Goal: Entertainment & Leisure: Consume media (video, audio)

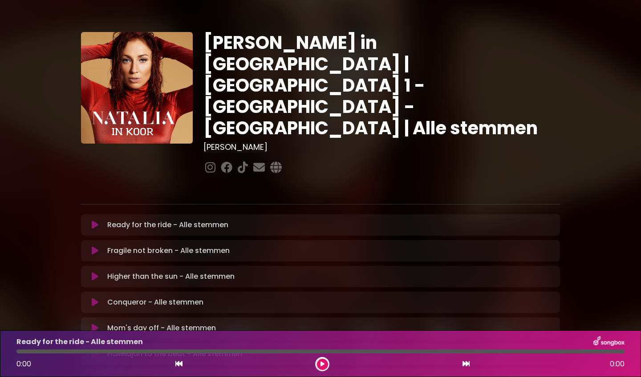
click at [93, 221] on icon at bounding box center [95, 225] width 7 height 9
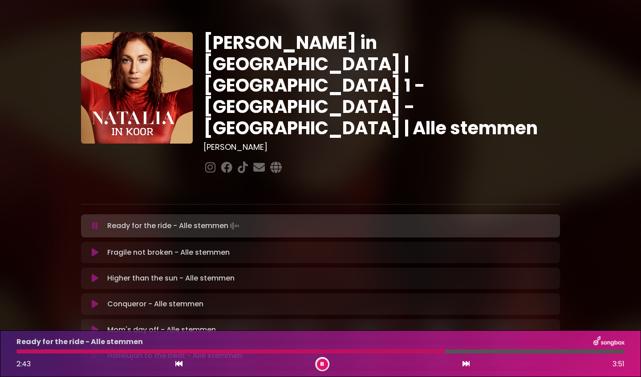
click at [358, 352] on div at bounding box center [230, 352] width 429 height 4
click at [402, 353] on div at bounding box center [221, 352] width 411 height 4
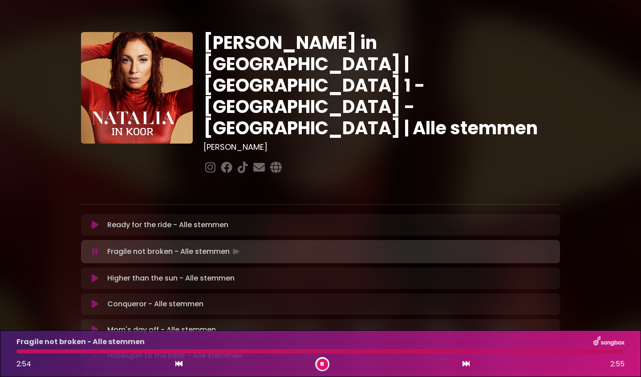
click at [93, 274] on icon at bounding box center [95, 278] width 7 height 9
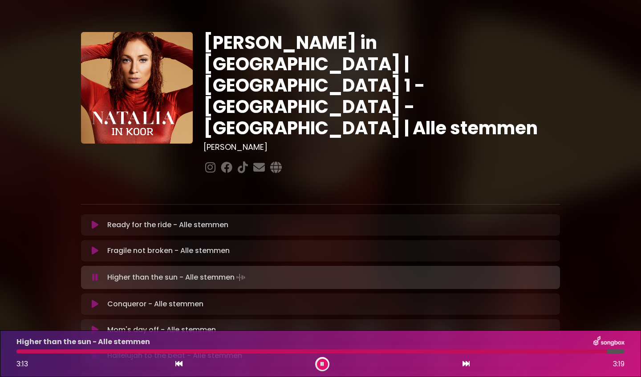
click at [94, 300] on icon at bounding box center [95, 304] width 7 height 9
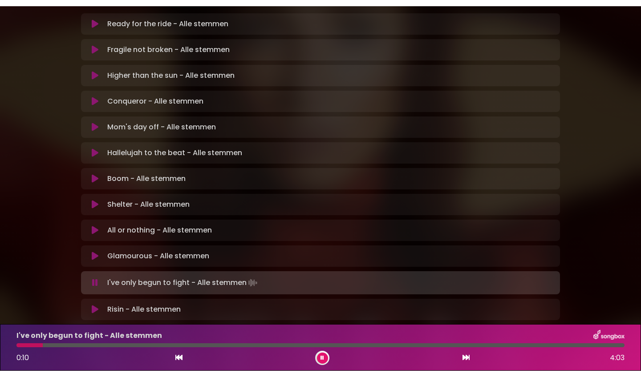
scroll to position [208, 0]
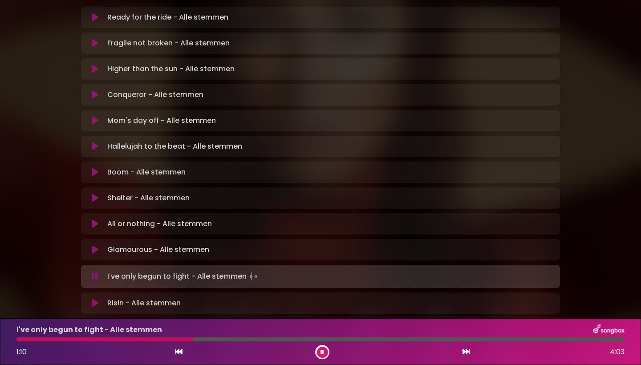
click at [87, 341] on div "I've only begun to fight - Alle stemmen 1:10 4:03" at bounding box center [320, 341] width 619 height 35
click at [85, 339] on div at bounding box center [106, 339] width 181 height 4
click at [100, 340] on div at bounding box center [320, 339] width 608 height 4
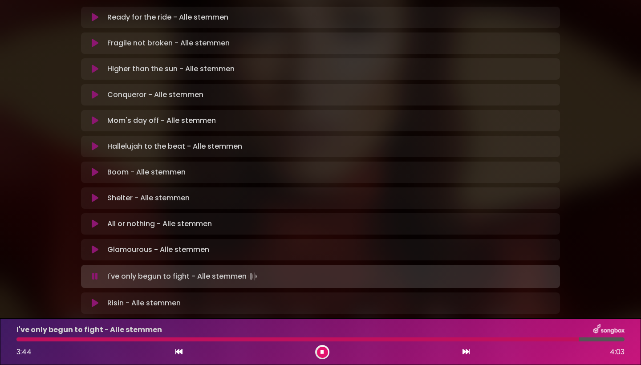
click at [531, 340] on div at bounding box center [297, 339] width 562 height 4
